Goal: Find specific page/section: Find specific page/section

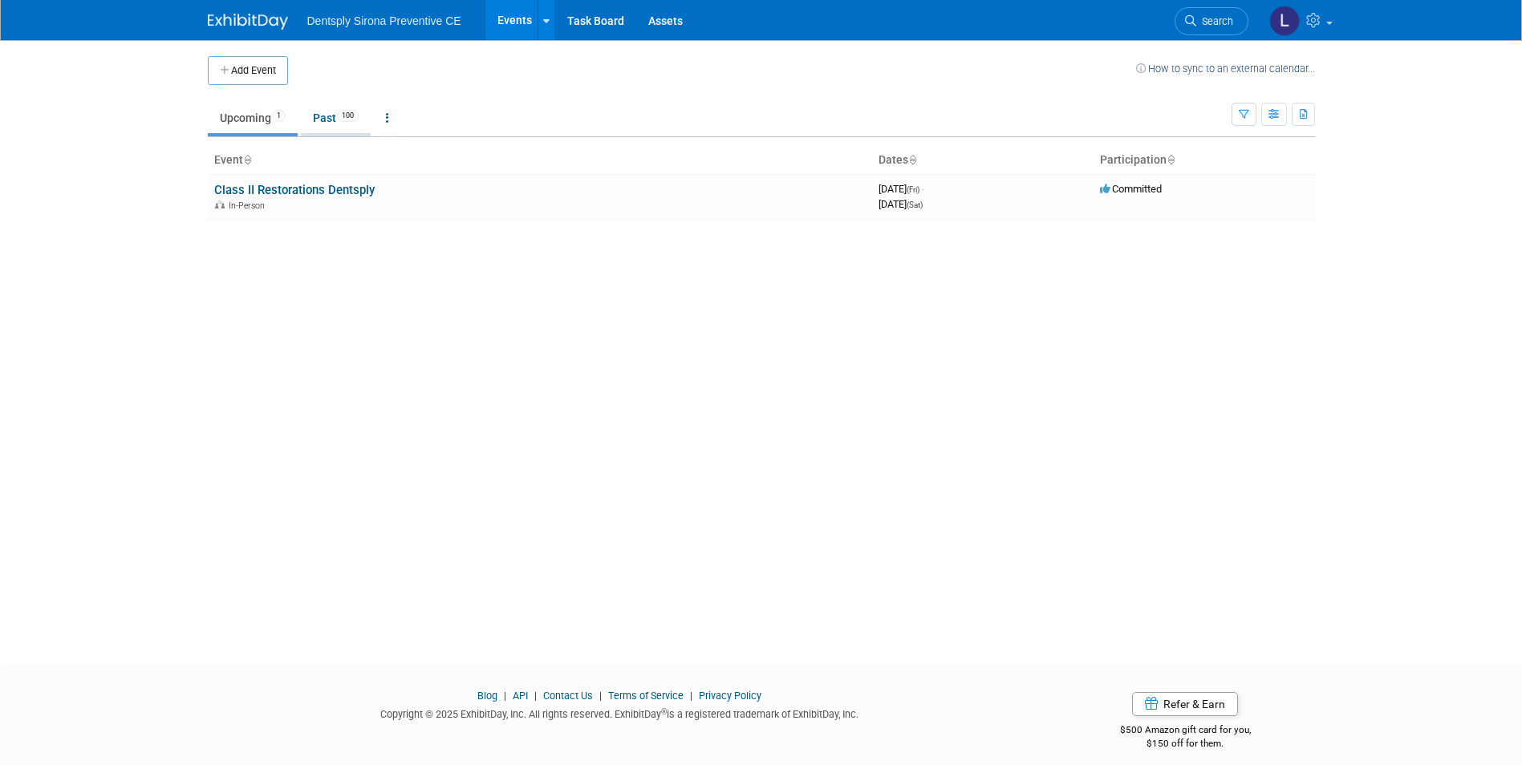
click at [334, 113] on link "Past 100" at bounding box center [336, 118] width 70 height 30
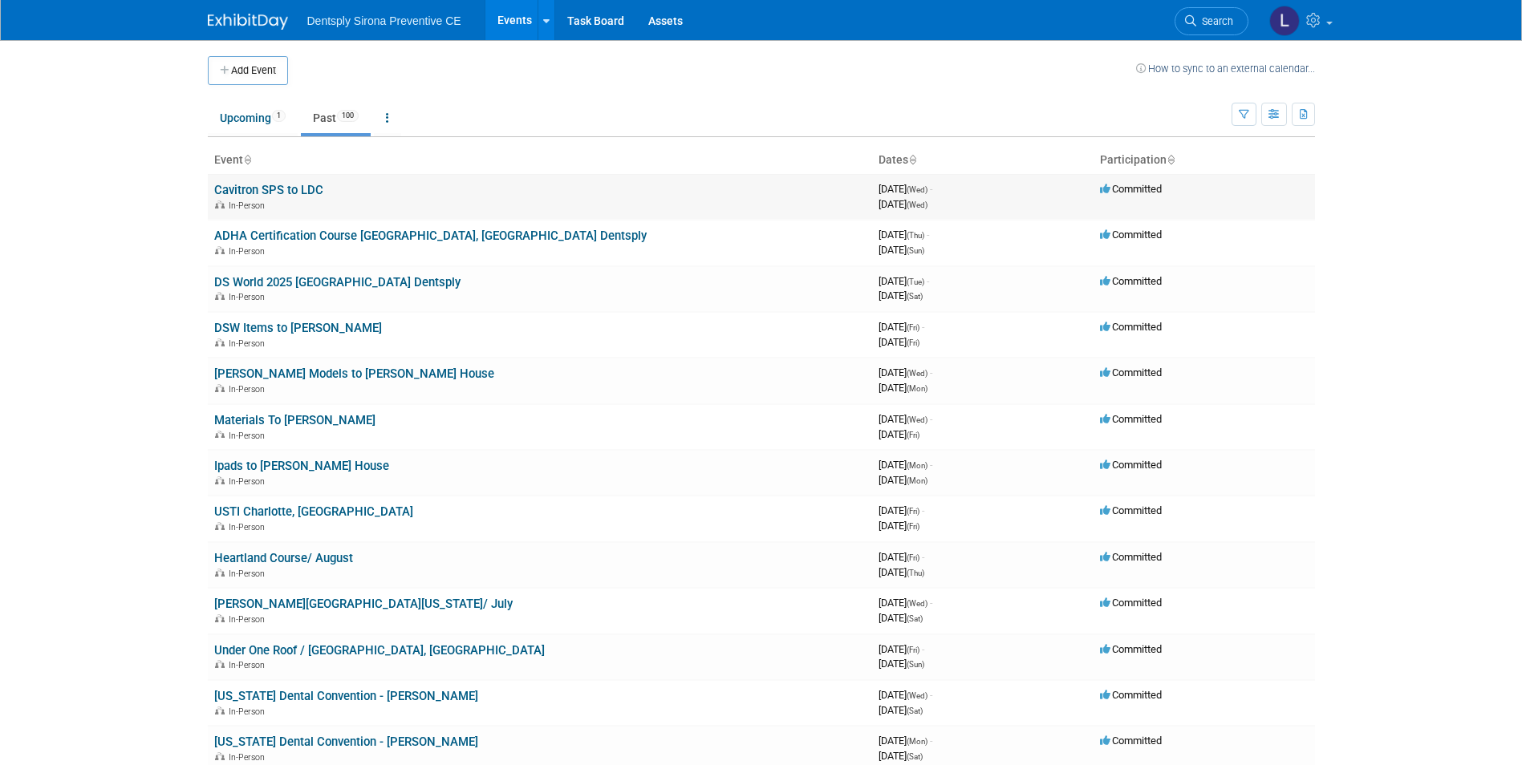
click at [283, 188] on link "Cavitron SPS to LDC" at bounding box center [268, 190] width 109 height 14
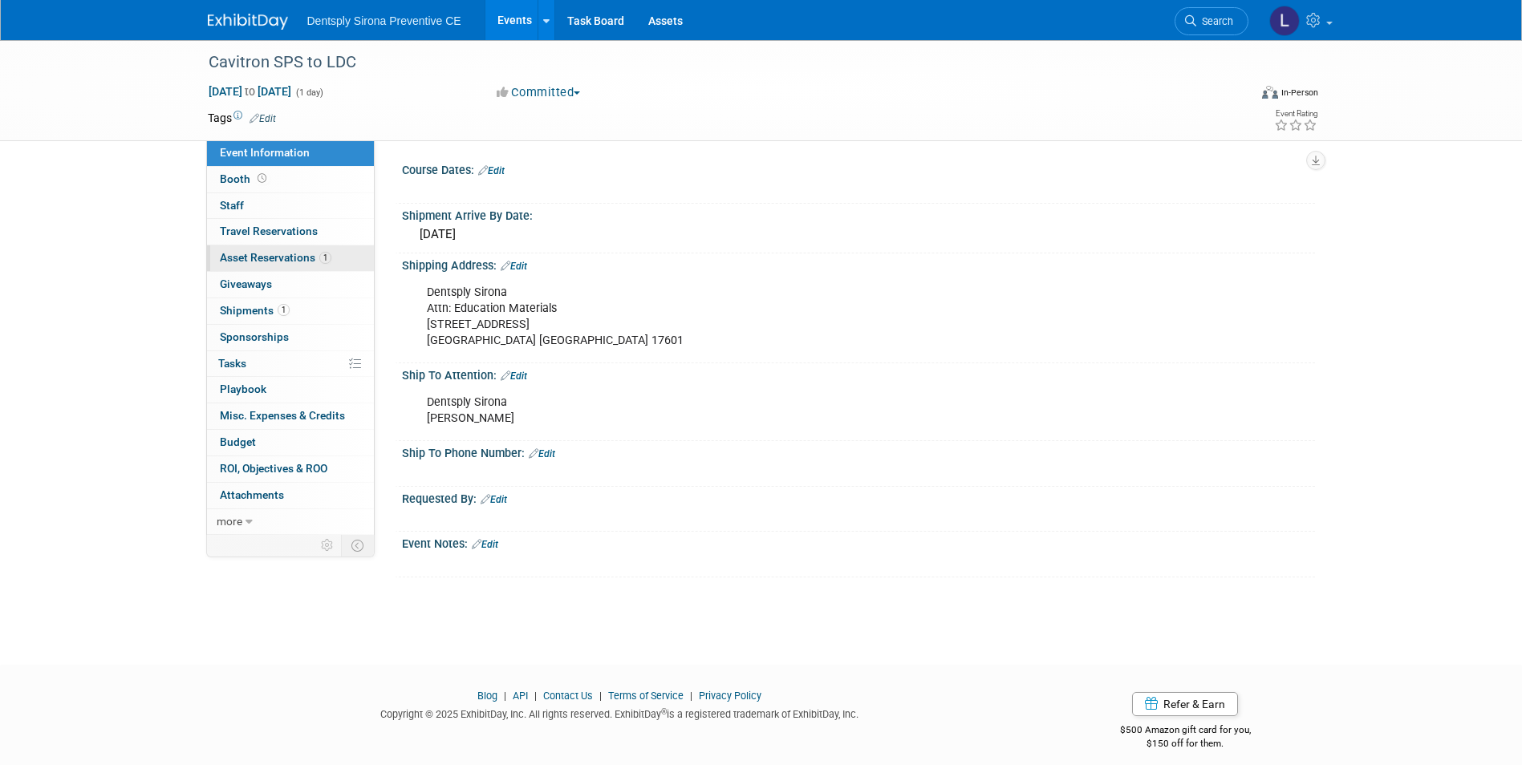
click at [279, 252] on span "Asset Reservations 1" at bounding box center [276, 257] width 112 height 13
